Goal: Information Seeking & Learning: Learn about a topic

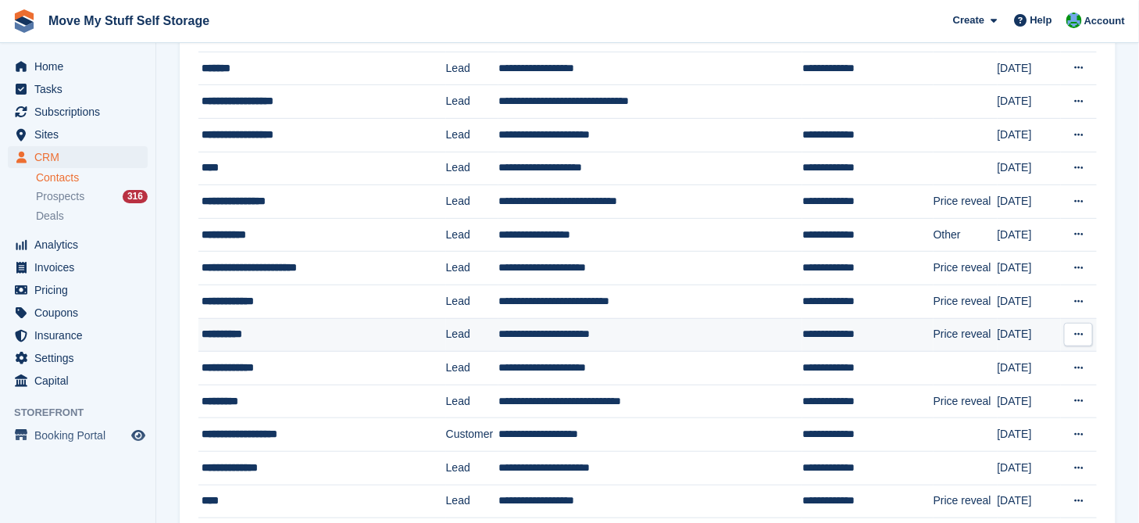
scroll to position [174, 0]
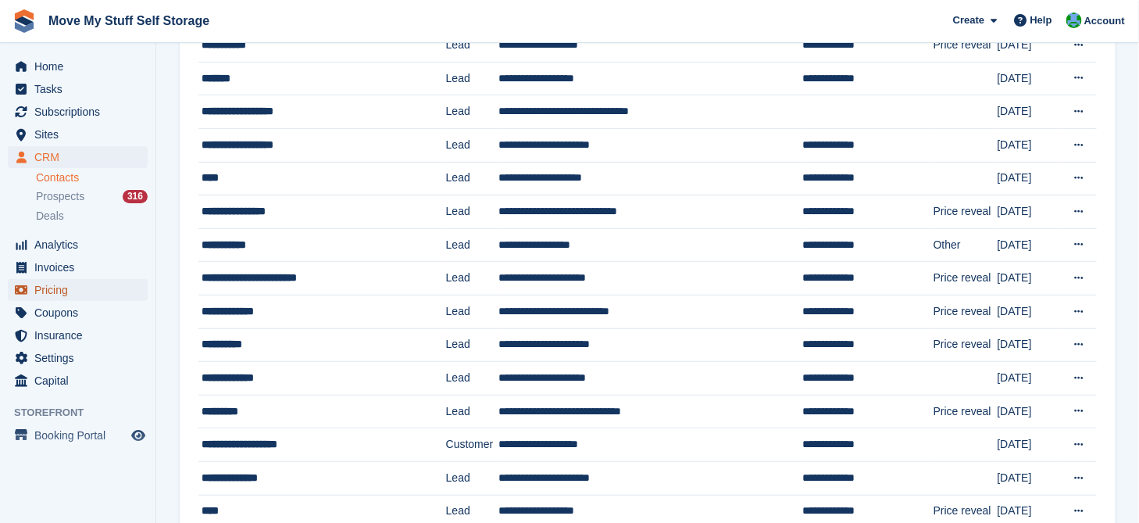
click at [80, 294] on span "Pricing" at bounding box center [81, 290] width 94 height 22
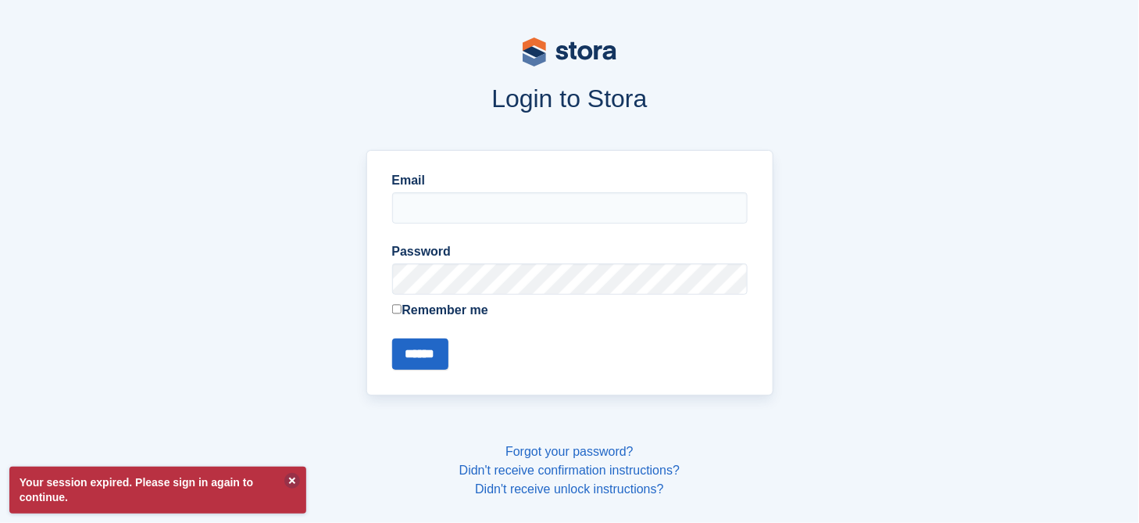
type input "**********"
click at [434, 356] on input "******" at bounding box center [420, 353] width 56 height 31
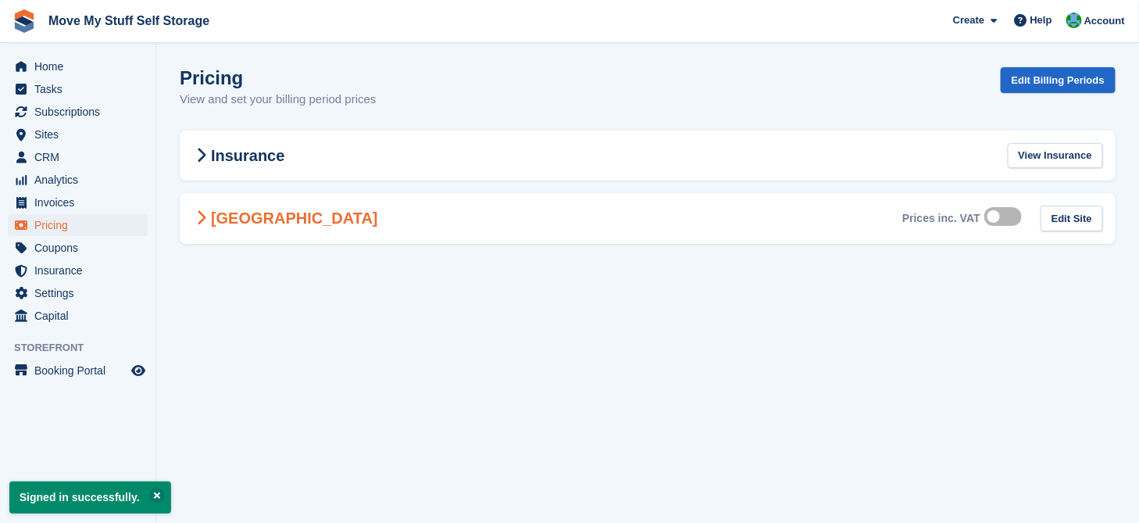
click at [206, 220] on icon at bounding box center [202, 218] width 10 height 16
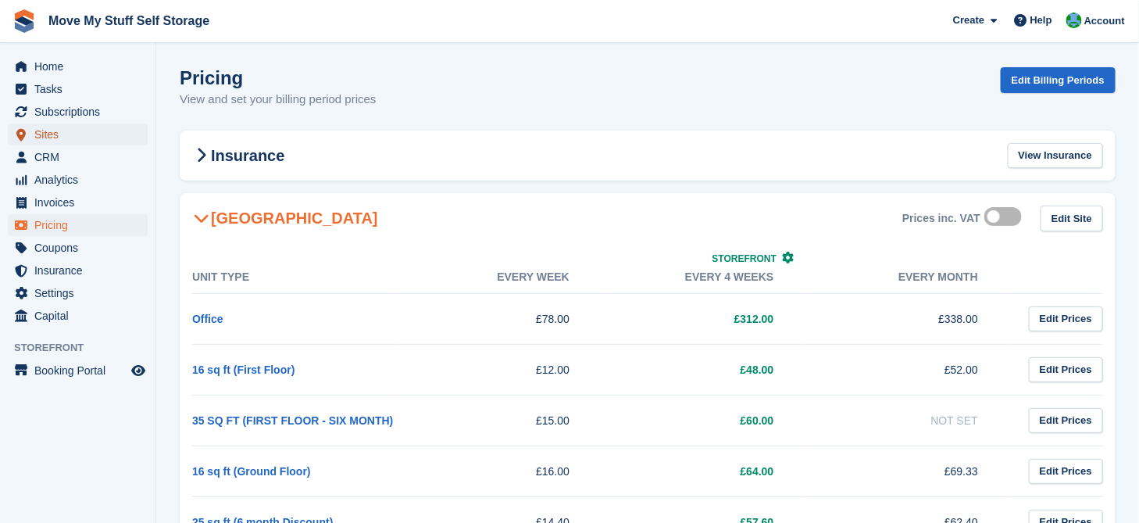
click at [55, 134] on span "Sites" at bounding box center [81, 134] width 94 height 22
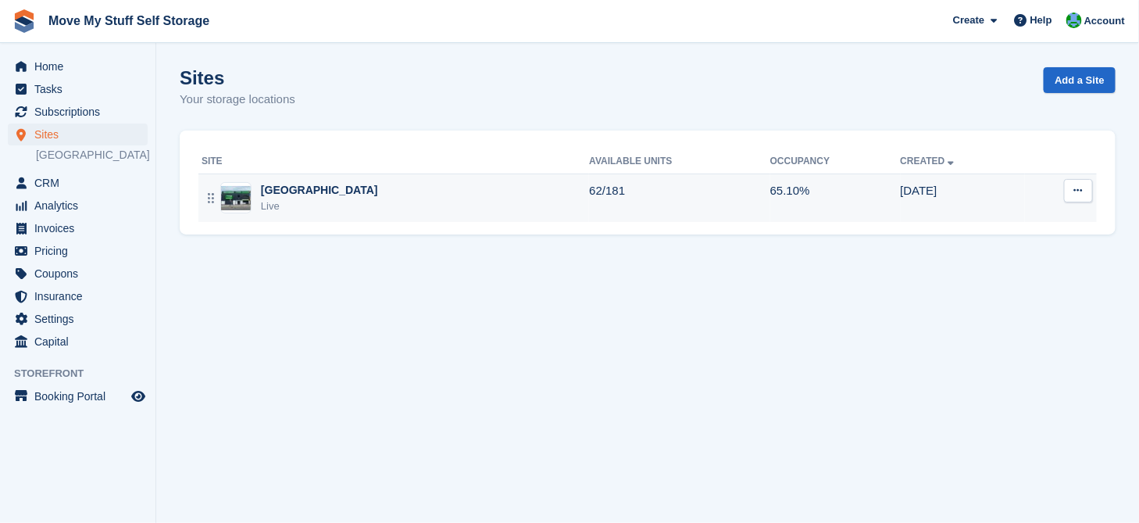
click at [327, 188] on div "[GEOGRAPHIC_DATA]" at bounding box center [319, 190] width 117 height 16
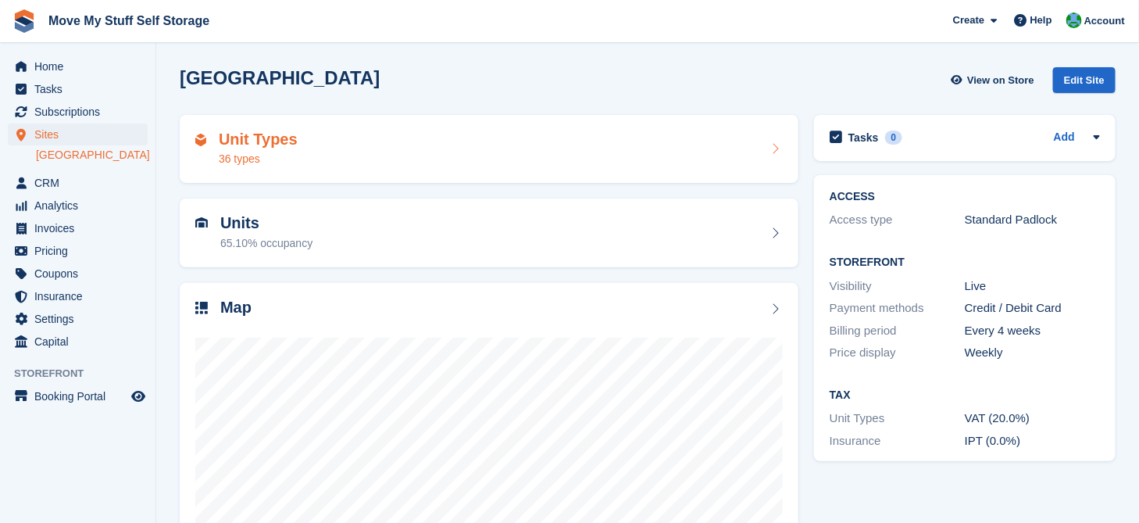
click at [269, 138] on h2 "Unit Types" at bounding box center [258, 140] width 79 height 18
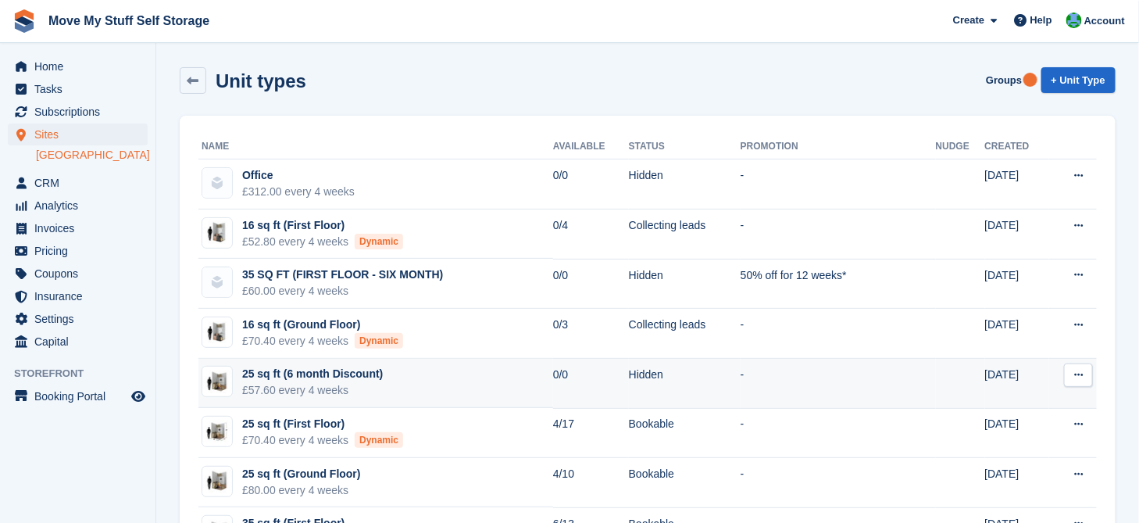
scroll to position [87, 0]
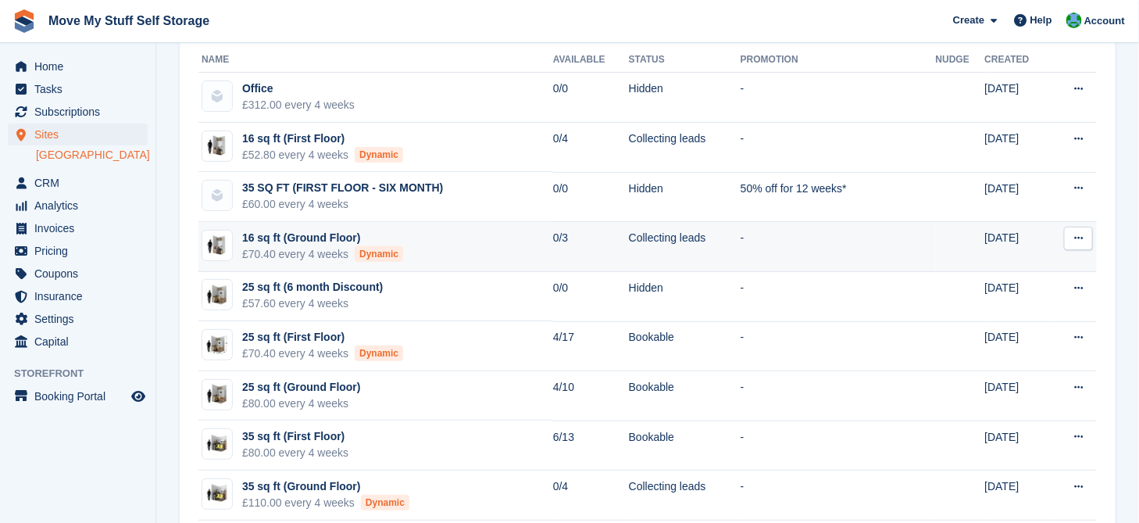
click at [1077, 237] on icon at bounding box center [1079, 238] width 9 height 10
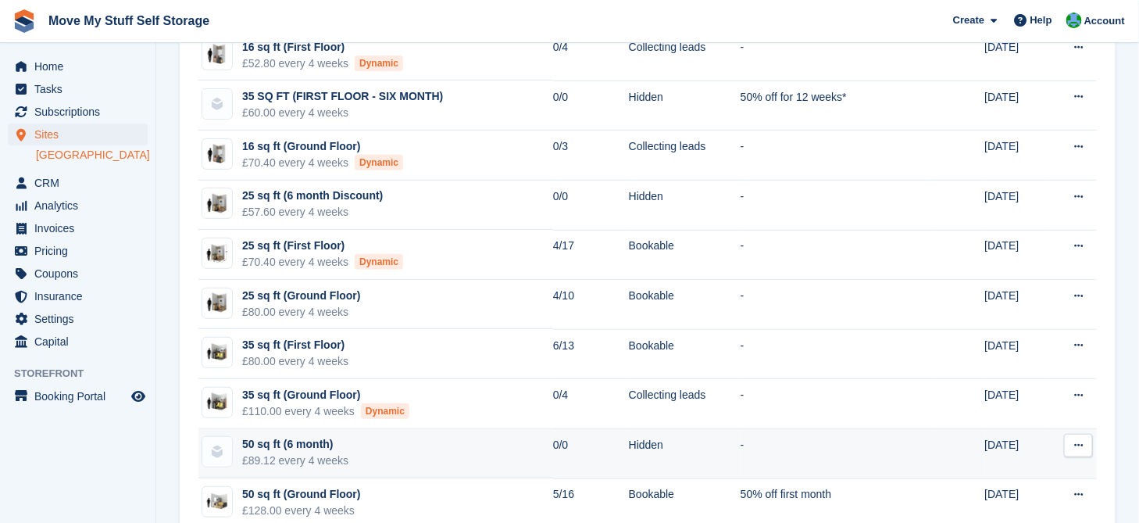
scroll to position [174, 0]
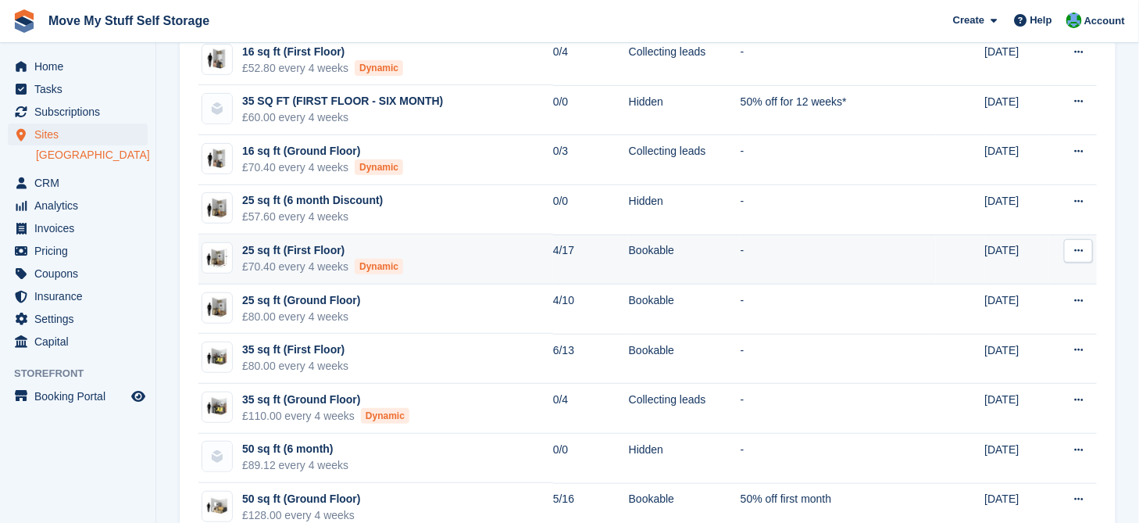
click at [1089, 249] on button at bounding box center [1078, 250] width 29 height 23
click at [259, 255] on div "25 sq ft (First Floor)" at bounding box center [322, 250] width 161 height 16
